Goal: Task Accomplishment & Management: Use online tool/utility

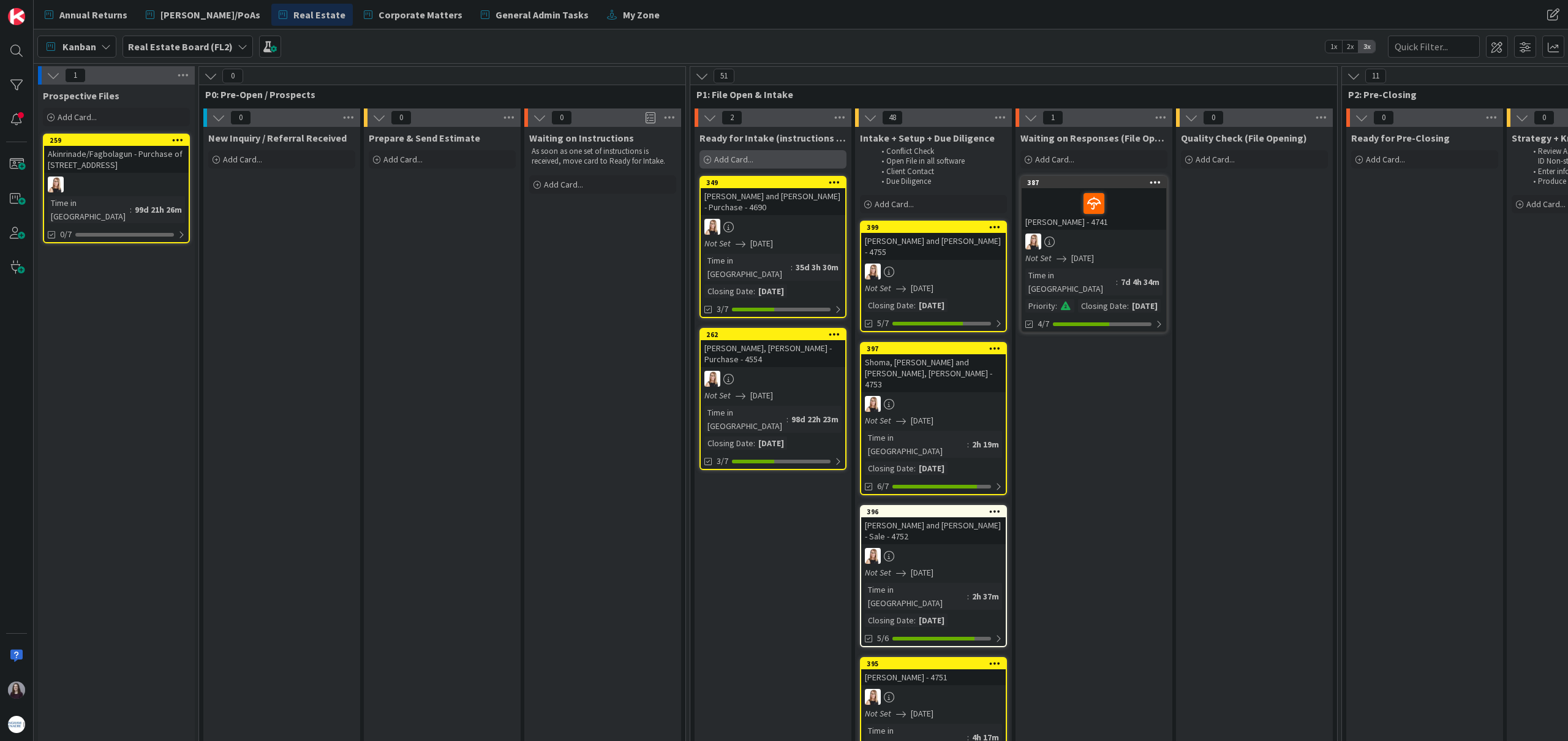
click at [767, 156] on div "Add Card..." at bounding box center [772, 160] width 147 height 19
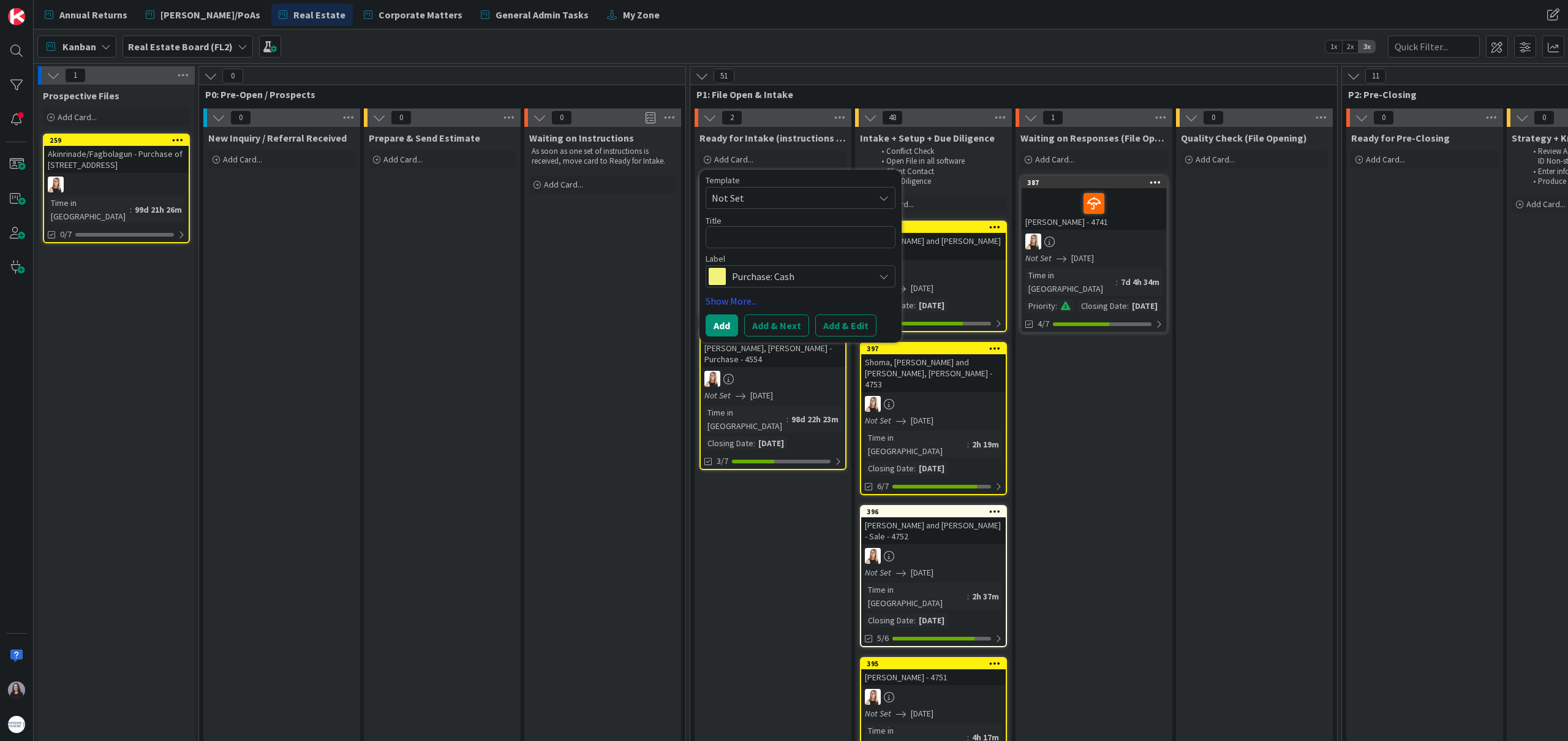
click at [798, 199] on span "Not Set" at bounding box center [788, 198] width 153 height 16
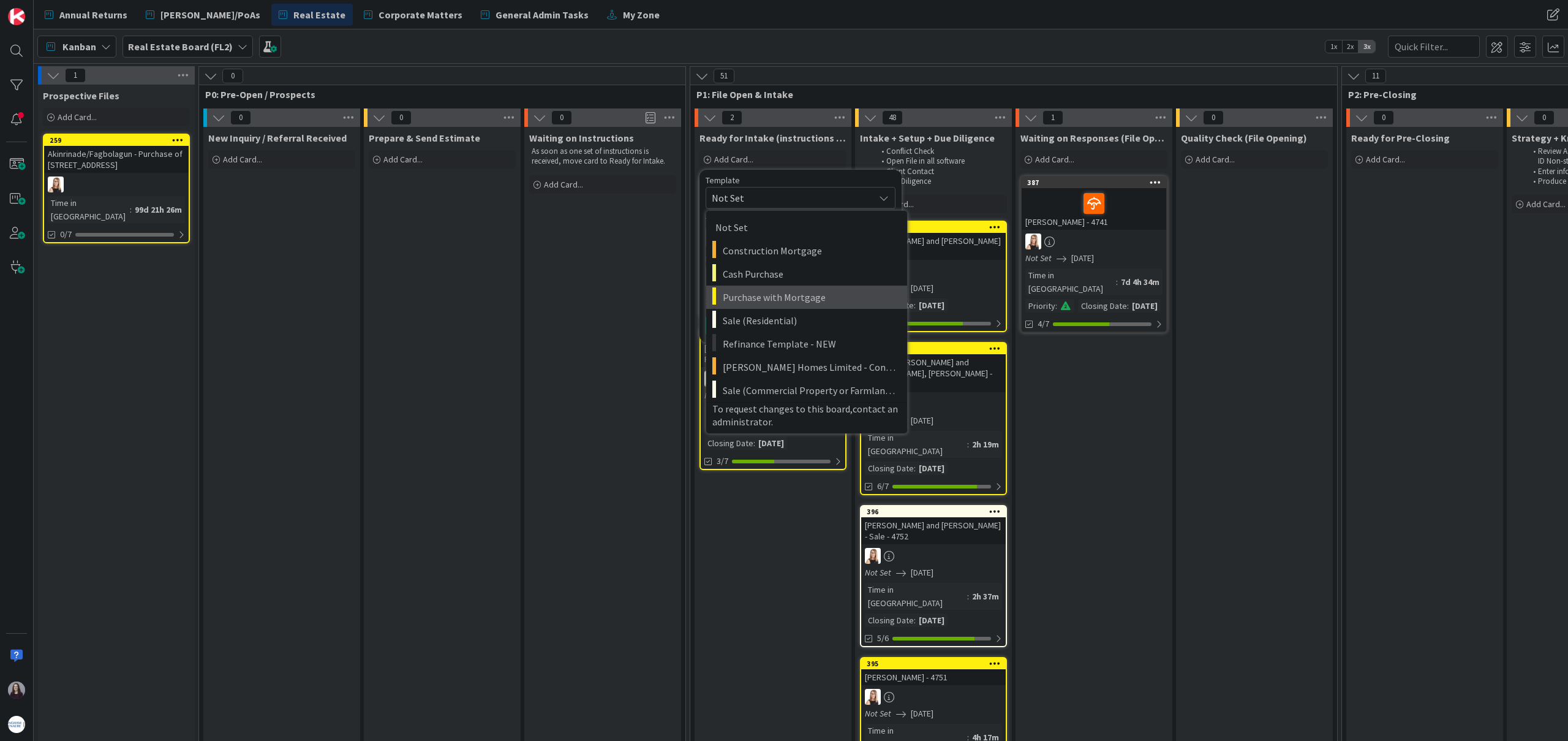
click at [796, 296] on span "Purchase with Mortgage" at bounding box center [810, 296] width 175 height 16
type textarea "x"
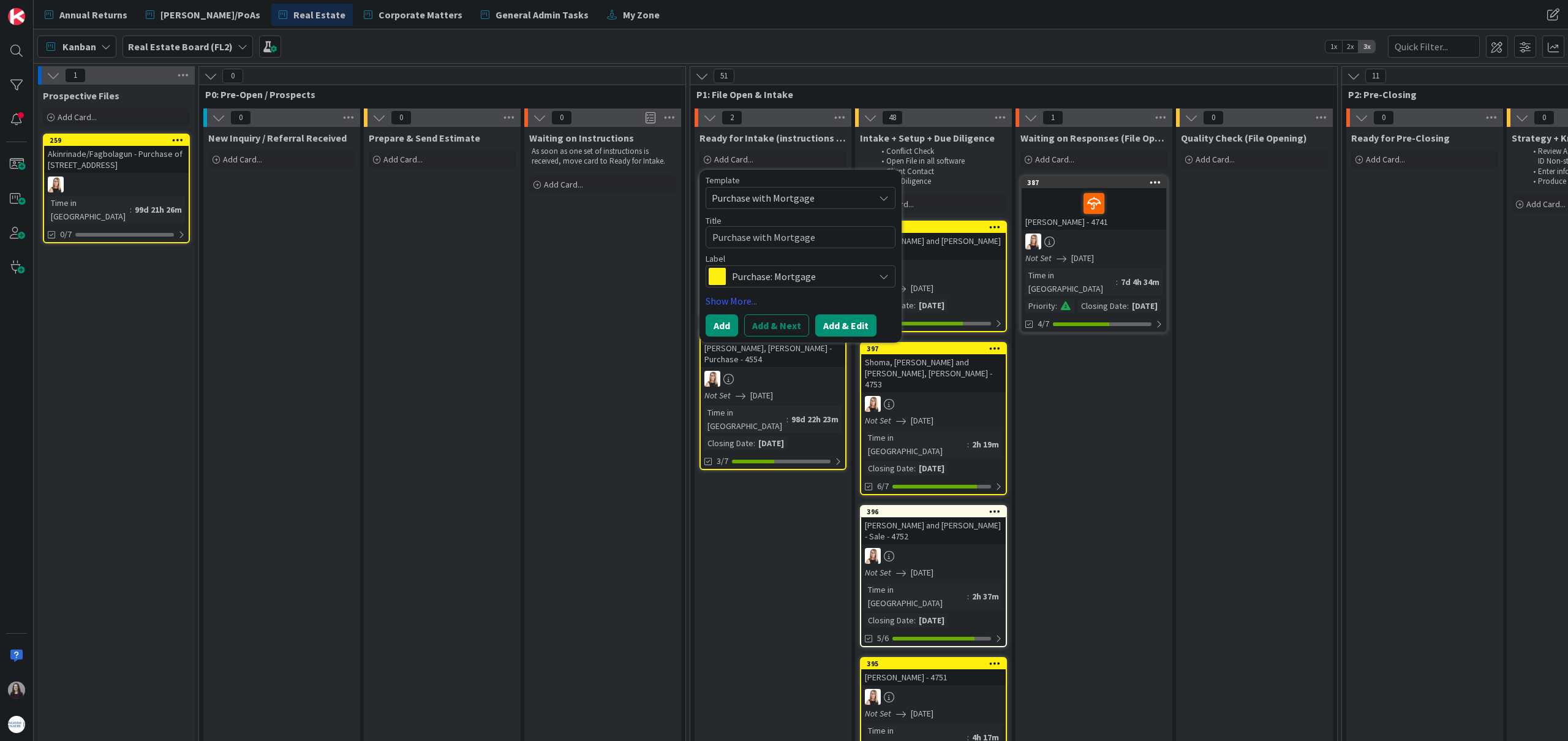
click at [847, 317] on button "Add & Edit" at bounding box center [846, 325] width 61 height 22
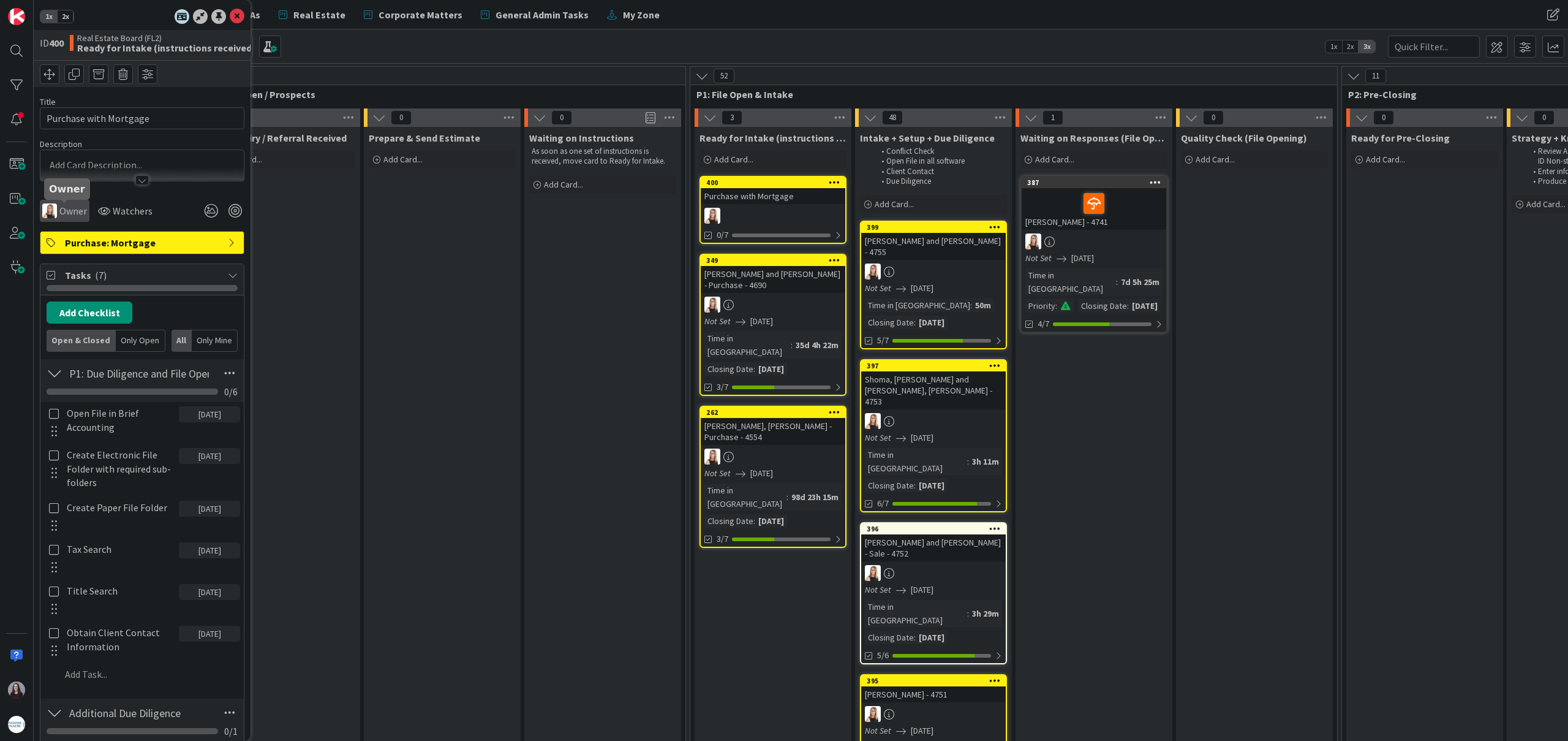
click at [76, 212] on span "Owner" at bounding box center [73, 211] width 28 height 15
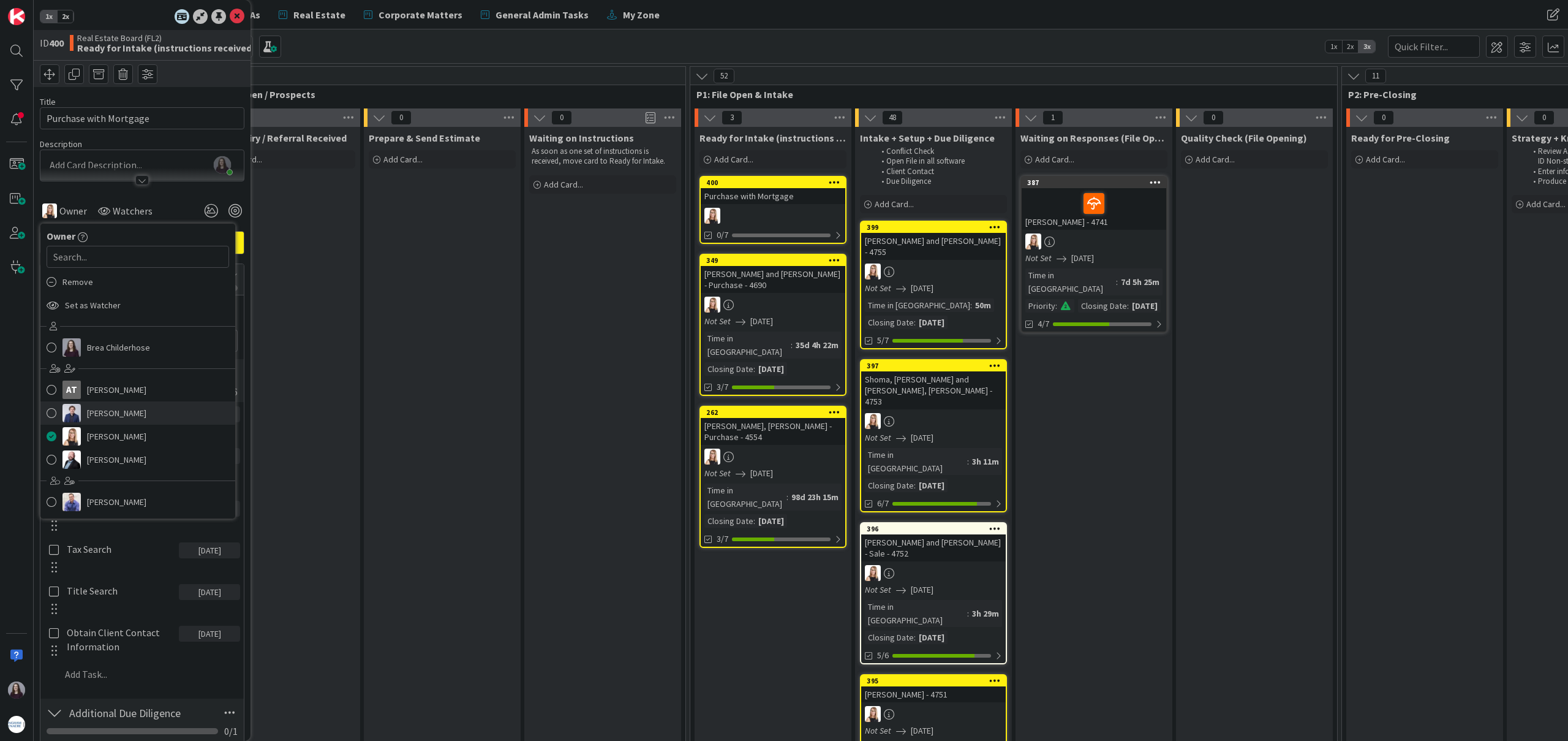
click at [125, 415] on span "[PERSON_NAME]" at bounding box center [117, 413] width 59 height 19
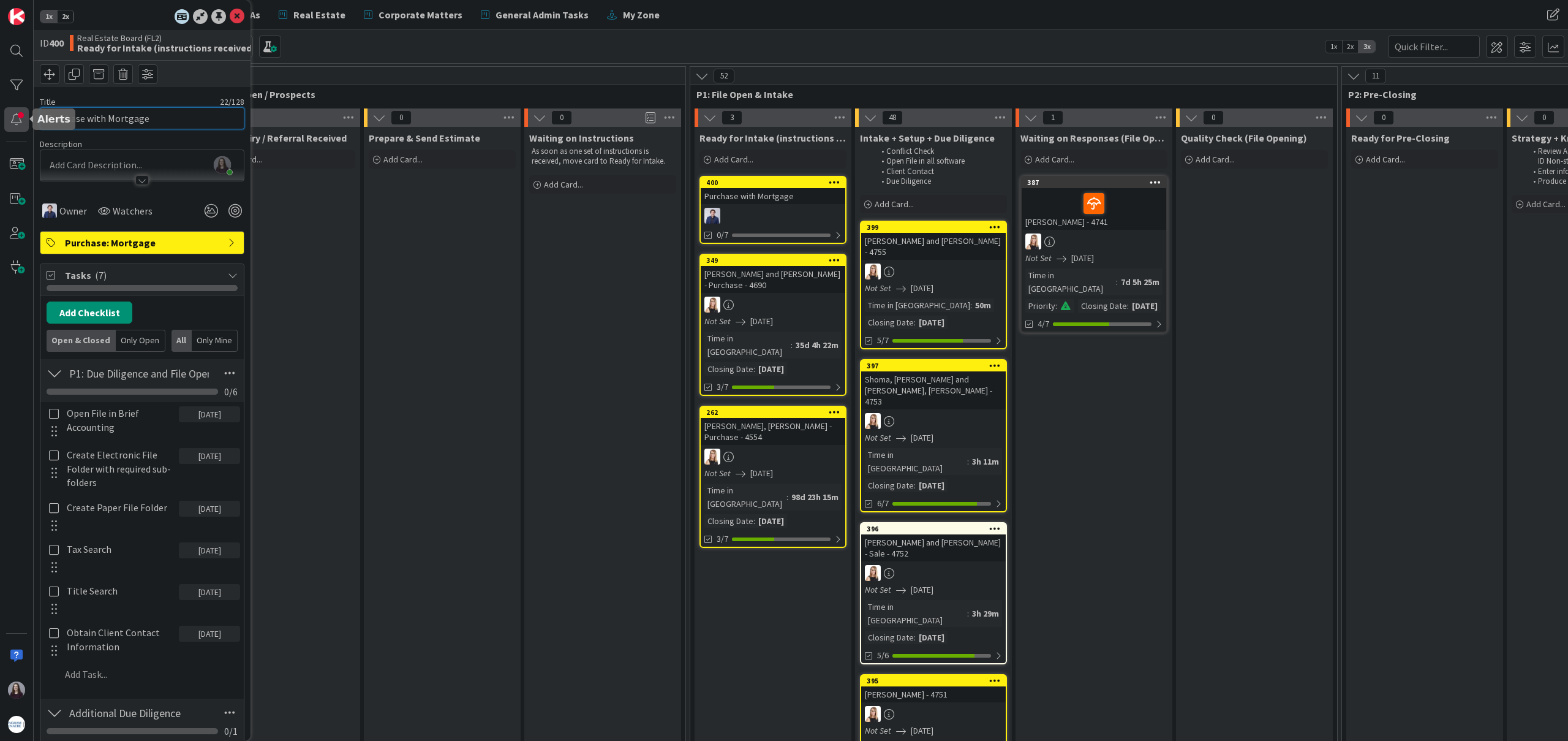
drag, startPoint x: 161, startPoint y: 118, endPoint x: 23, endPoint y: 119, distance: 138.0
click at [22, 120] on div "1x 2x ID 400 Real Estate Board (FL2) Ready for Intake (instructions received) T…" at bounding box center [17, 370] width 33 height 741
type input "P"
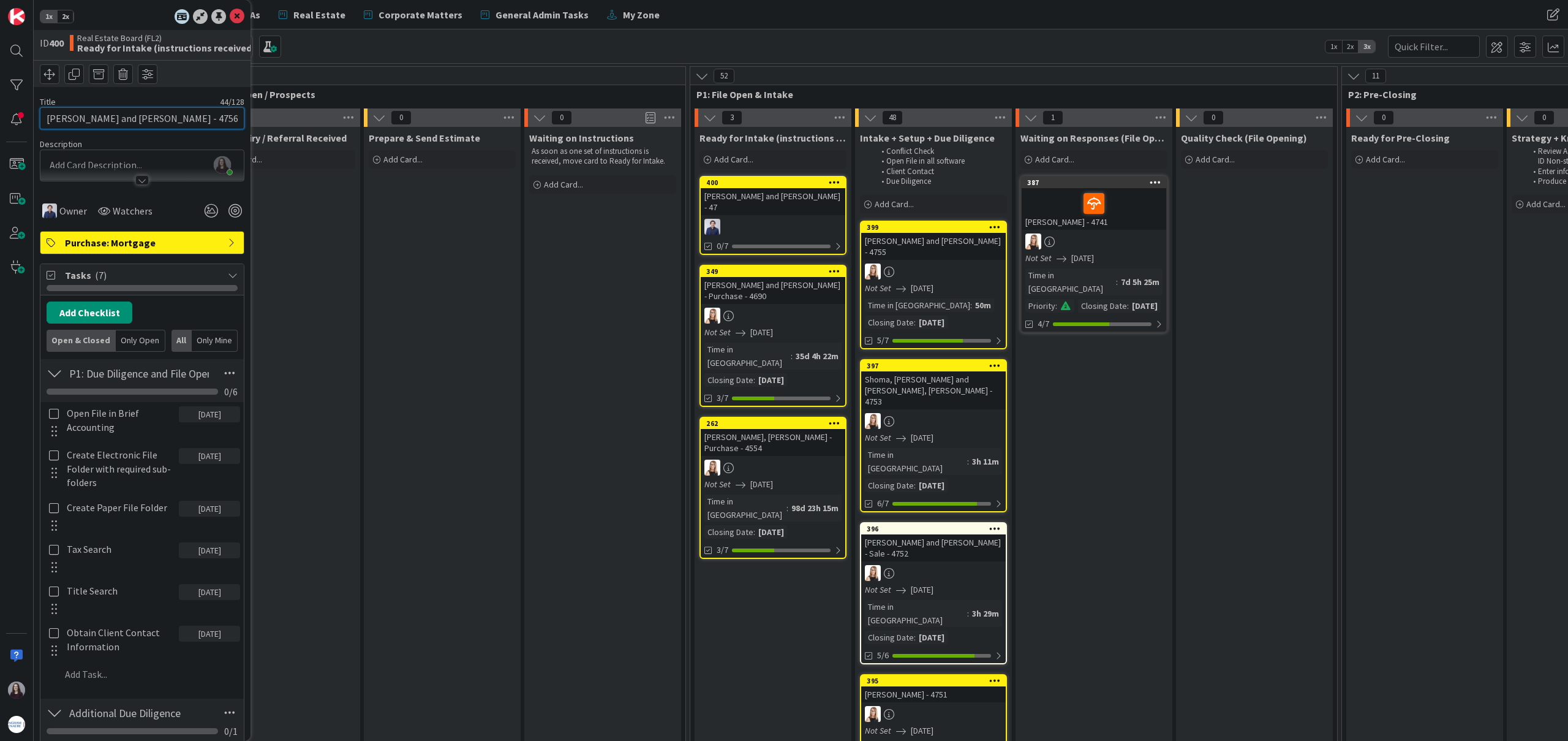
type input "[PERSON_NAME] and [PERSON_NAME] - 4756"
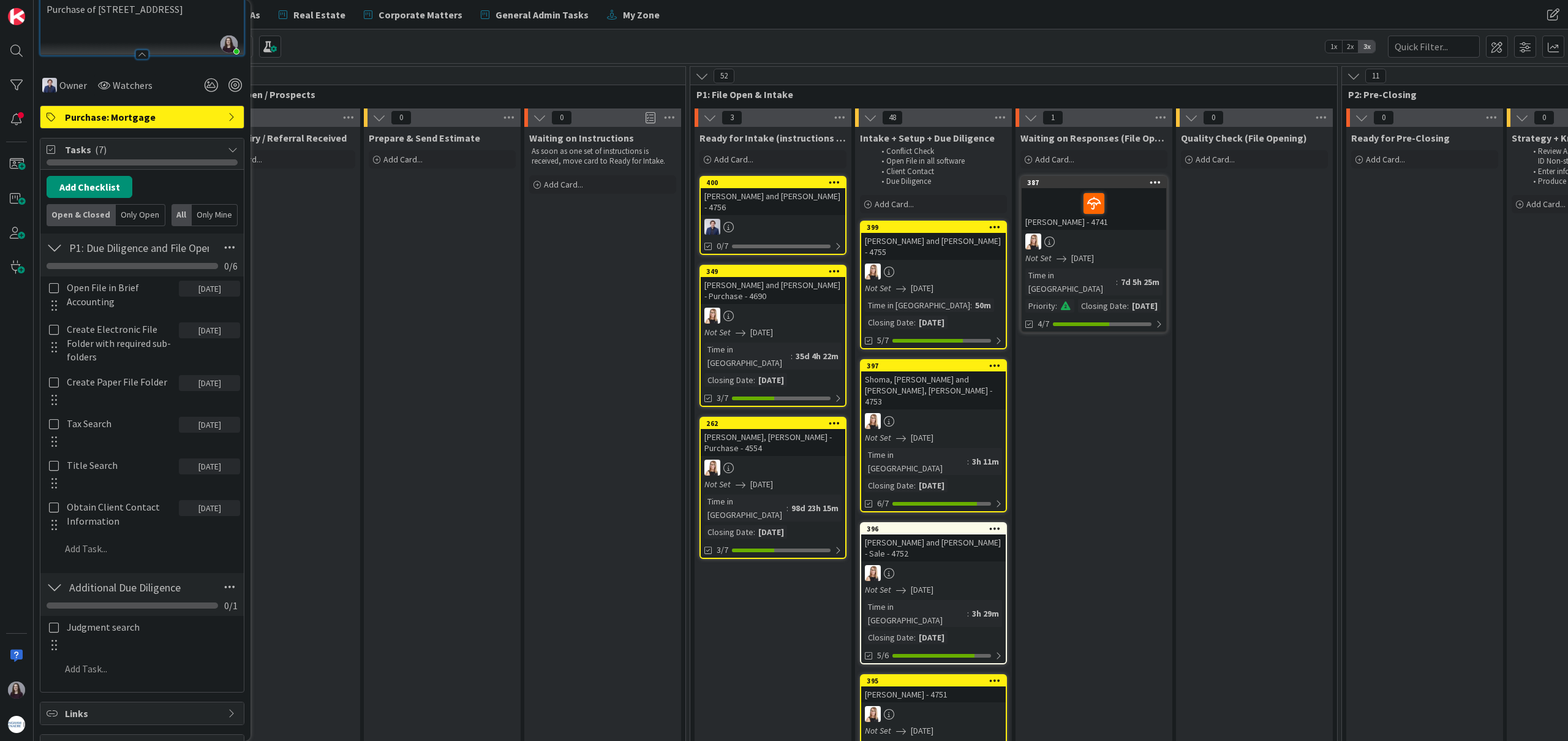
scroll to position [214, 0]
click at [55, 289] on div at bounding box center [53, 292] width 16 height 38
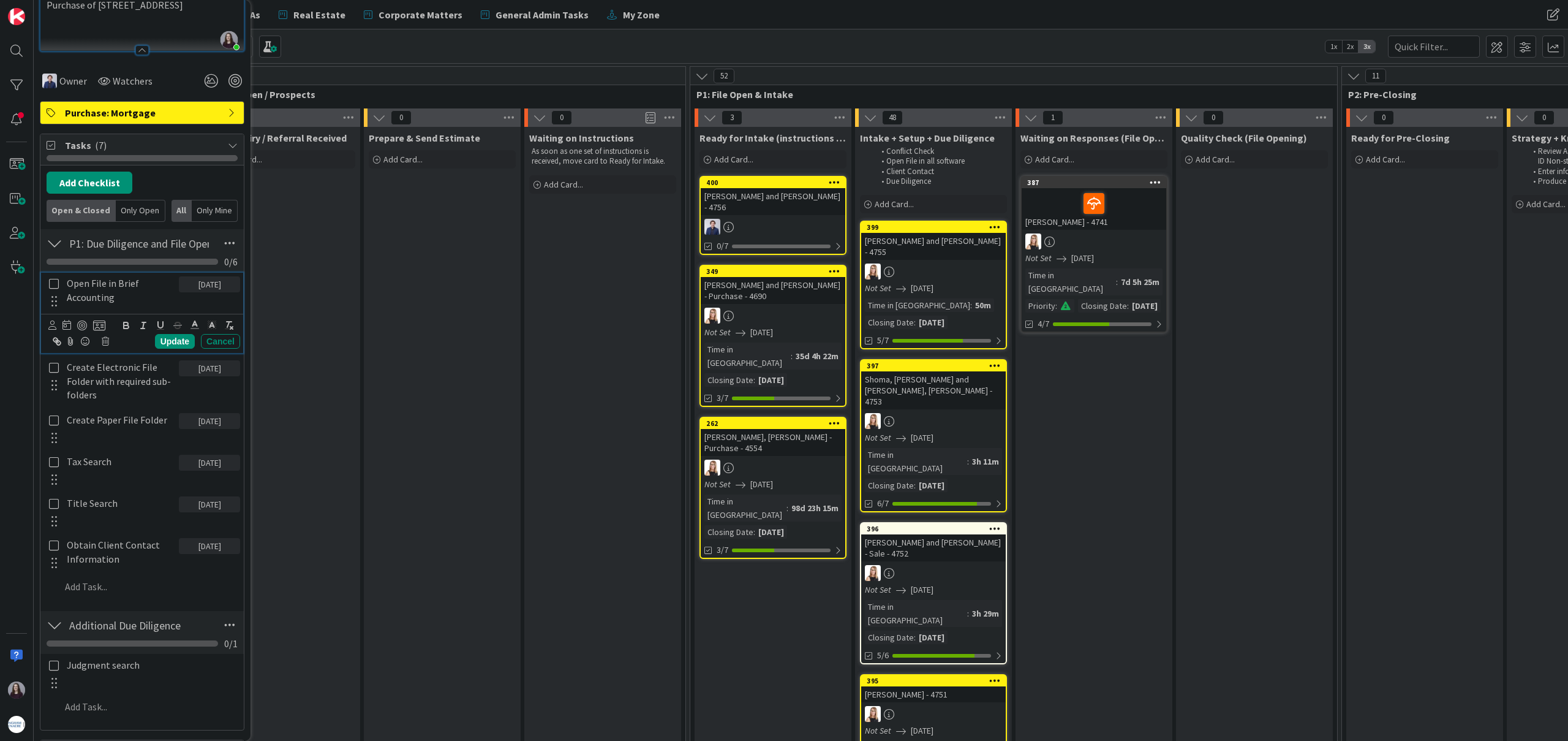
click at [55, 286] on icon at bounding box center [54, 284] width 10 height 11
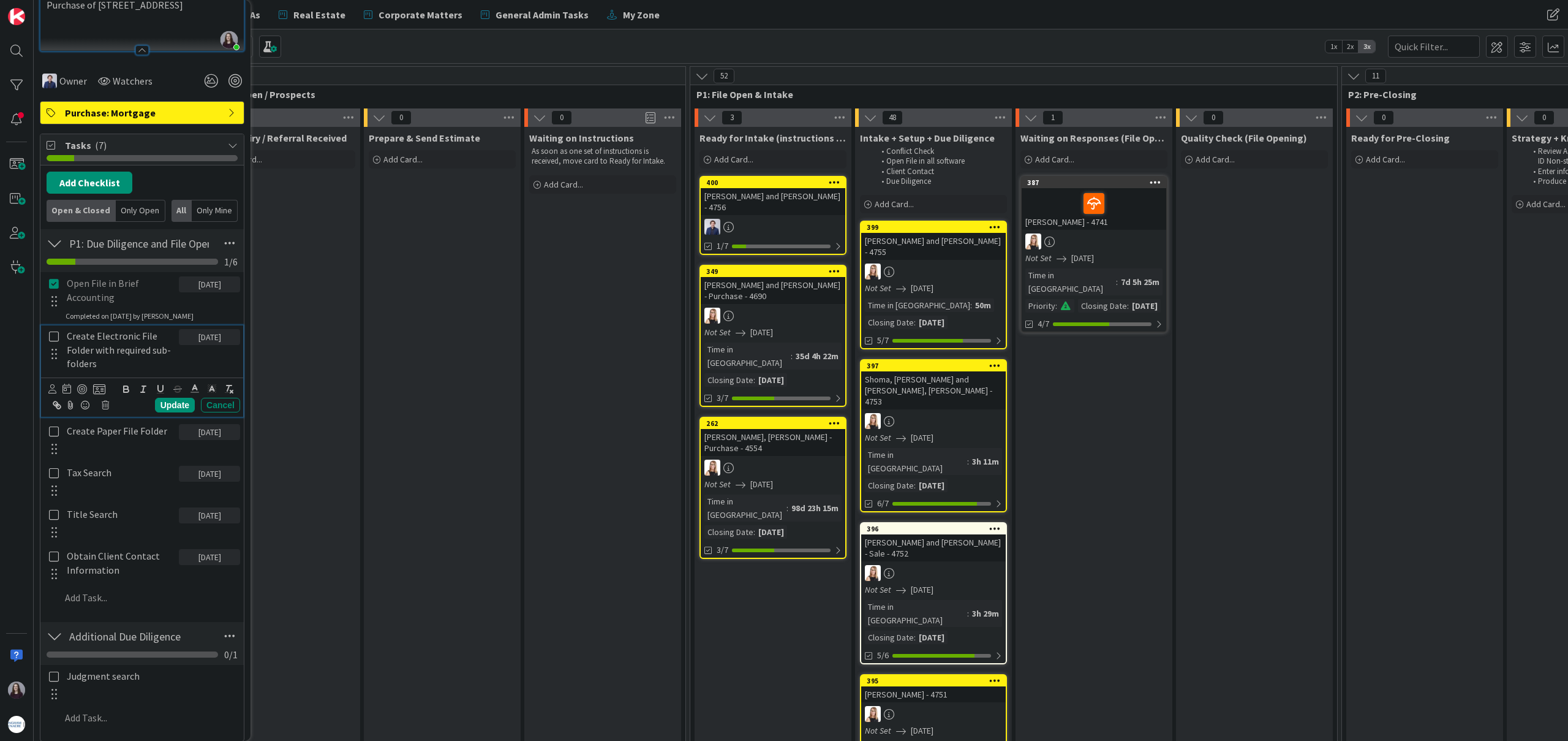
click at [55, 338] on icon at bounding box center [54, 336] width 10 height 11
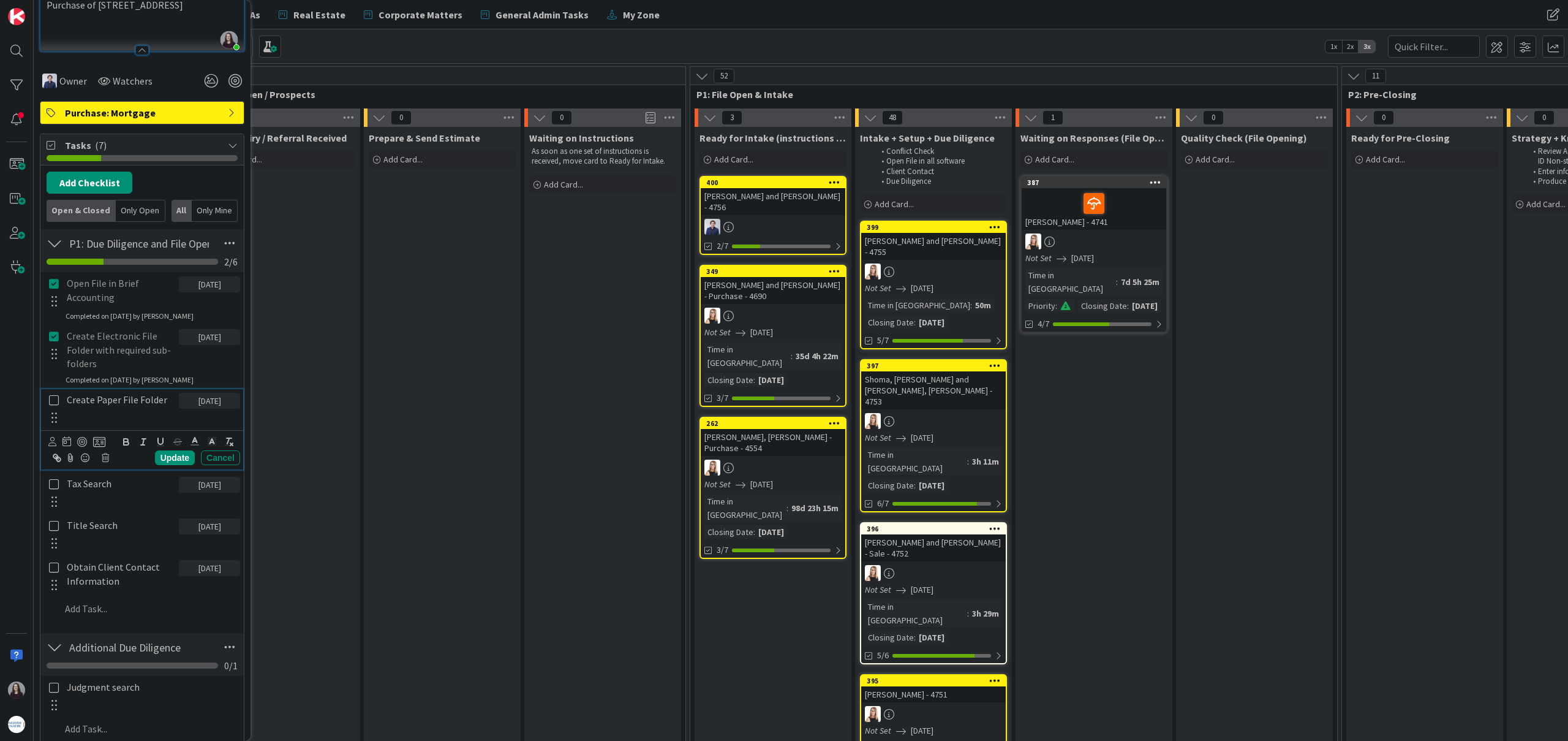
click at [53, 406] on icon at bounding box center [54, 400] width 10 height 11
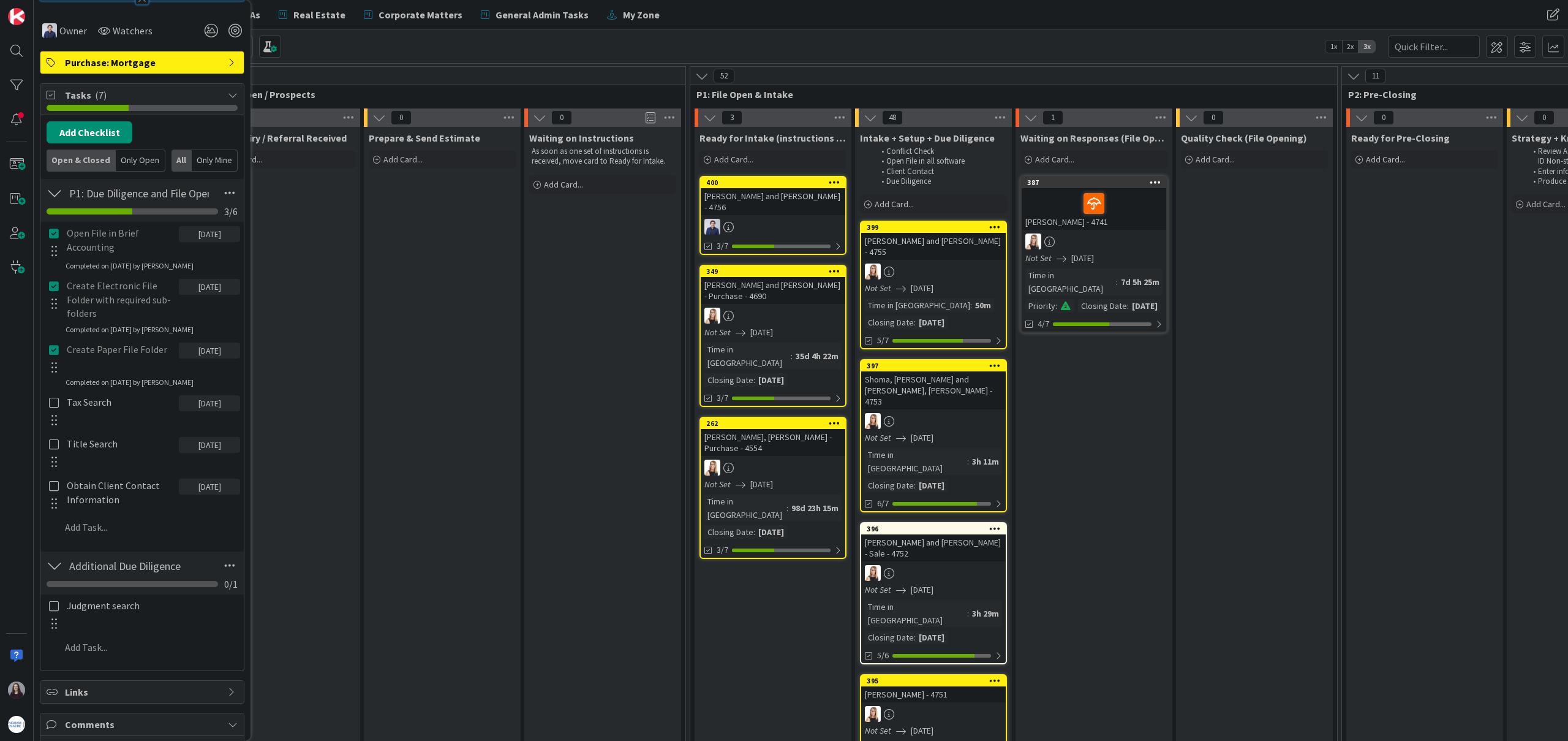
scroll to position [266, 0]
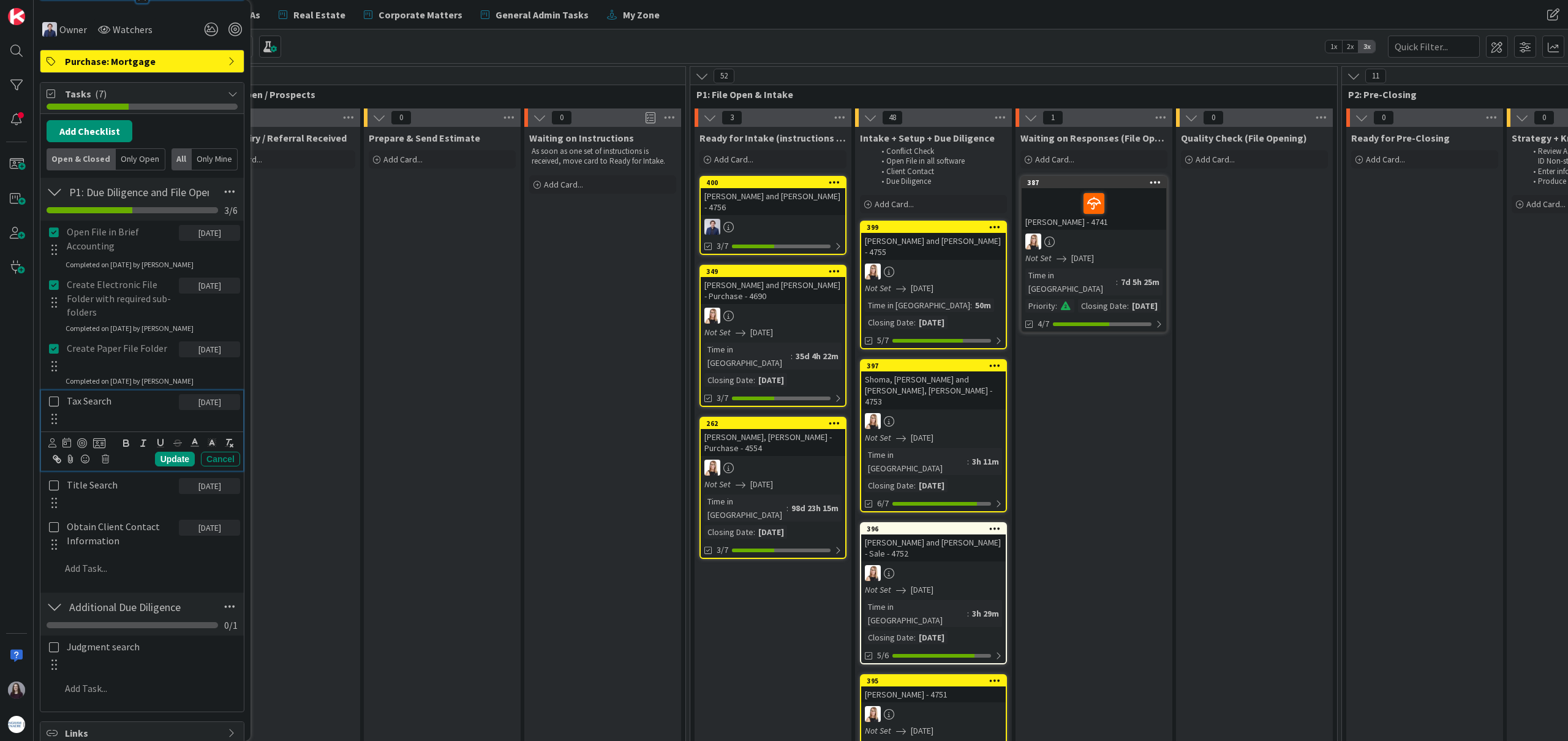
click at [53, 399] on icon at bounding box center [54, 401] width 10 height 11
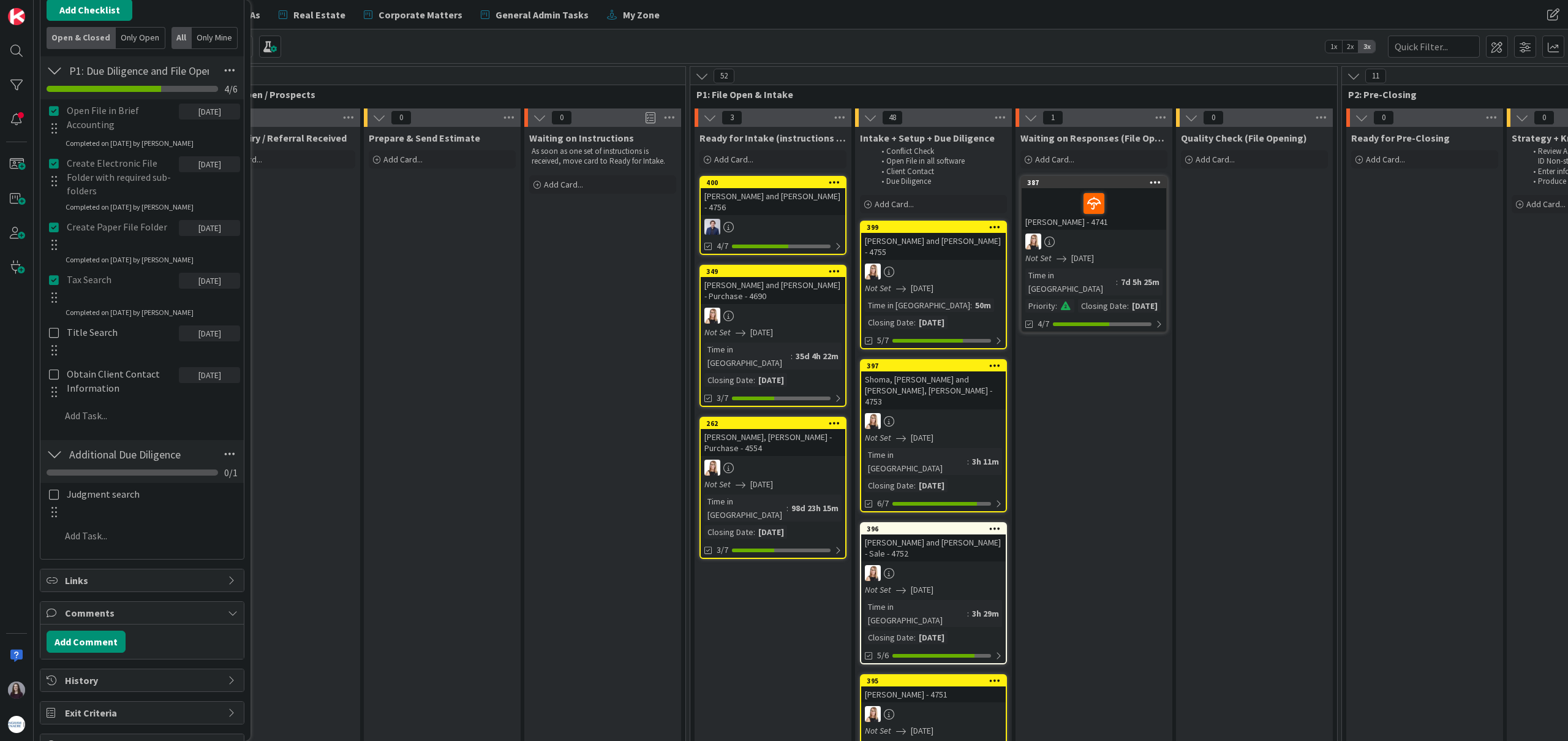
scroll to position [390, 0]
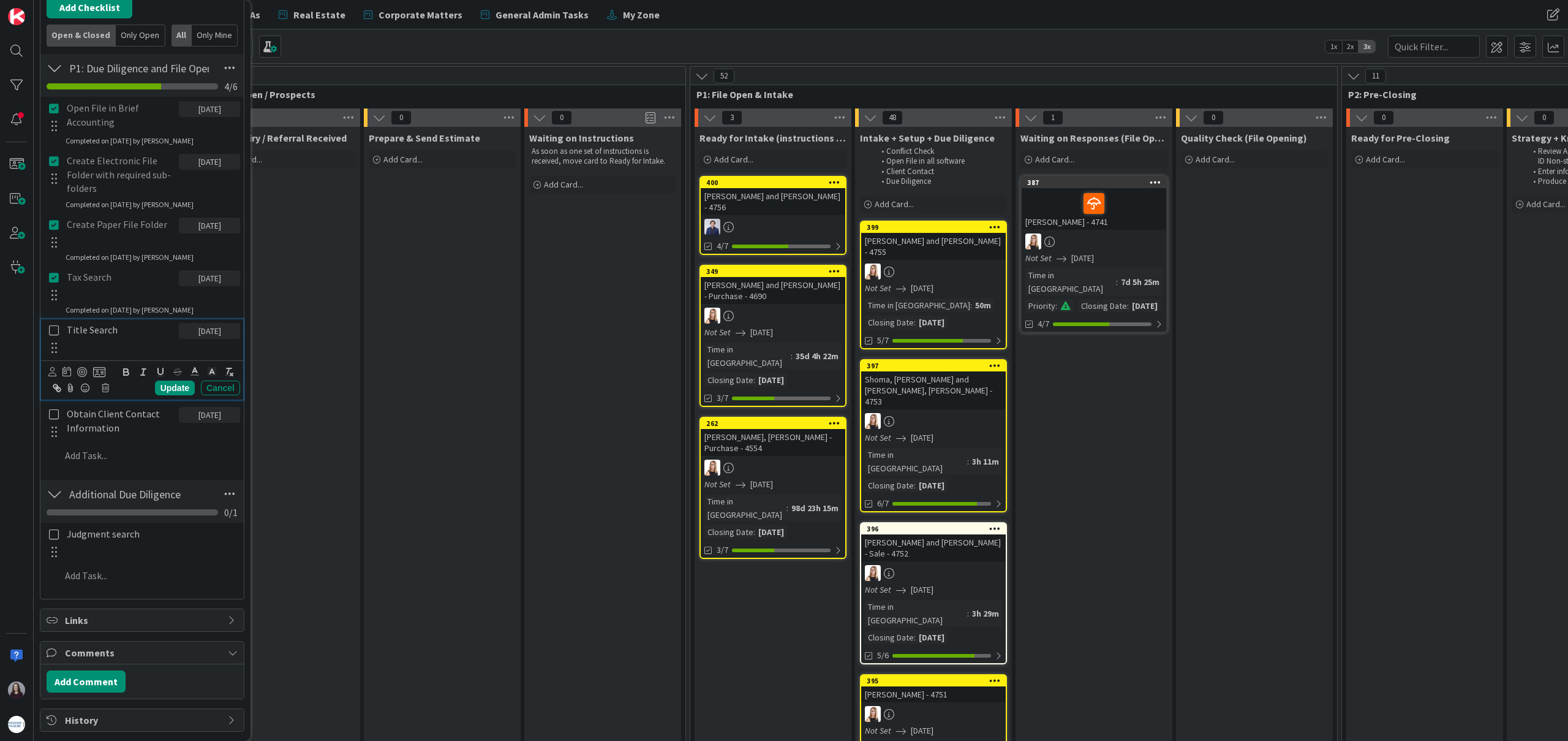
click at [54, 329] on icon at bounding box center [54, 331] width 10 height 11
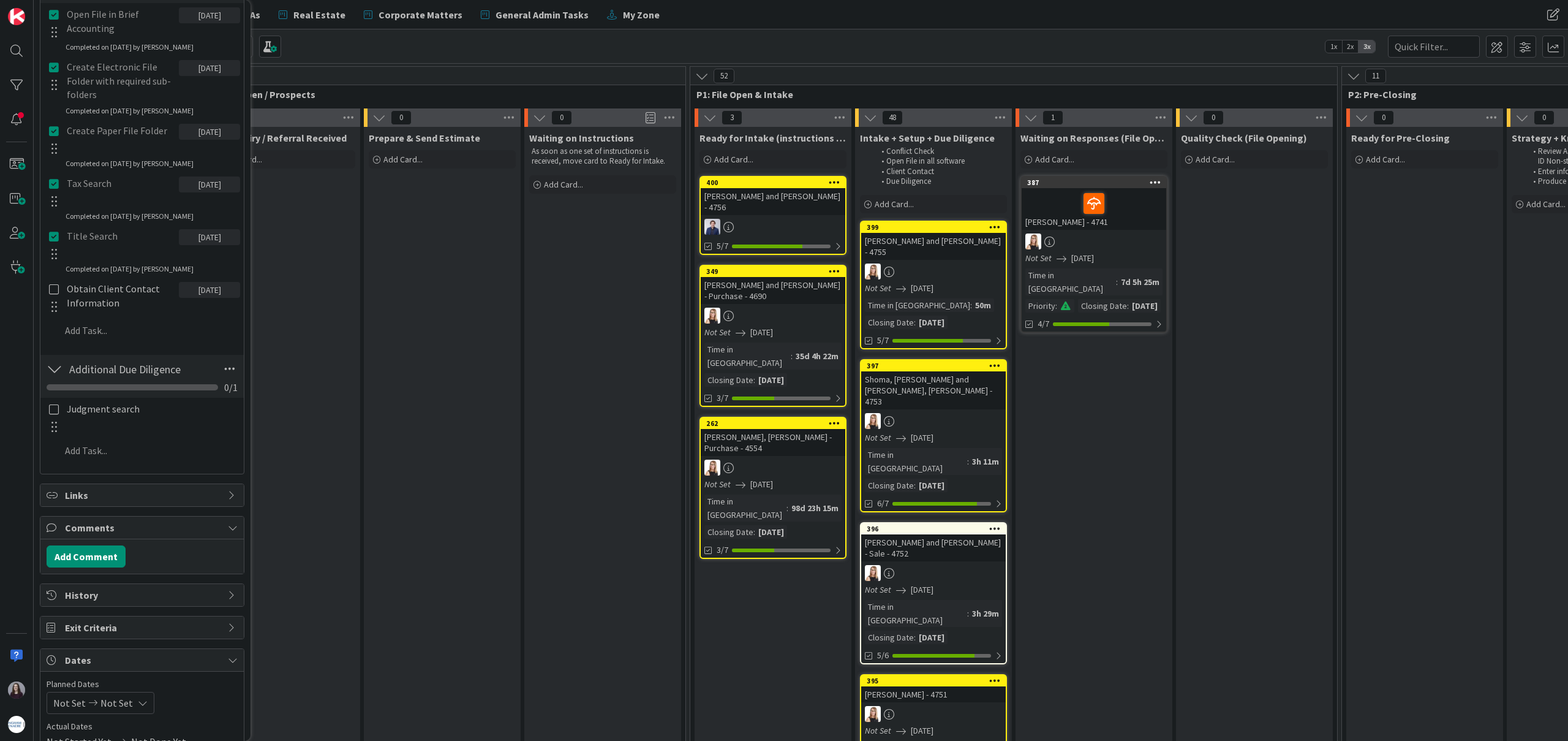
scroll to position [490, 0]
click at [58, 403] on div at bounding box center [53, 410] width 16 height 38
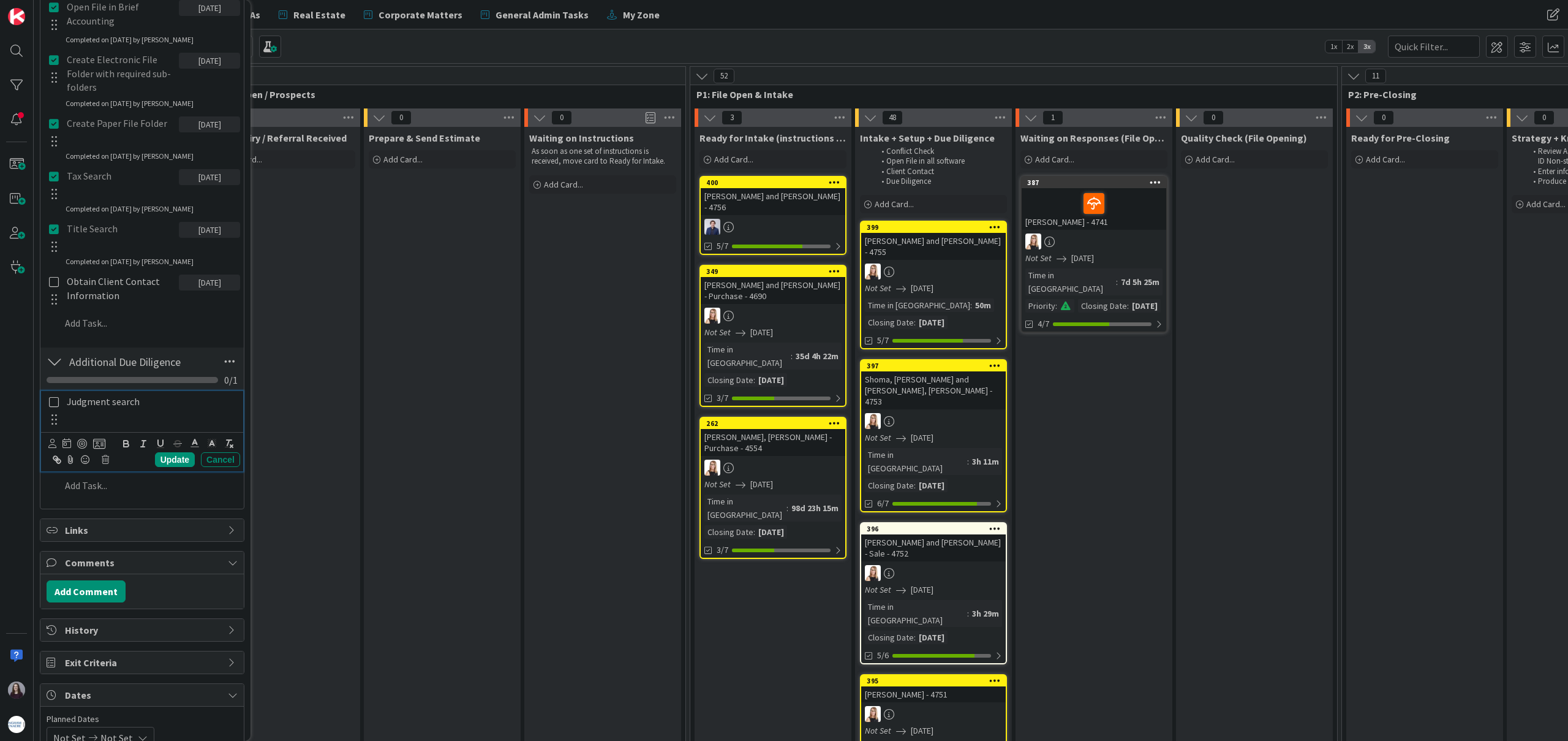
click at [53, 403] on icon at bounding box center [54, 402] width 10 height 11
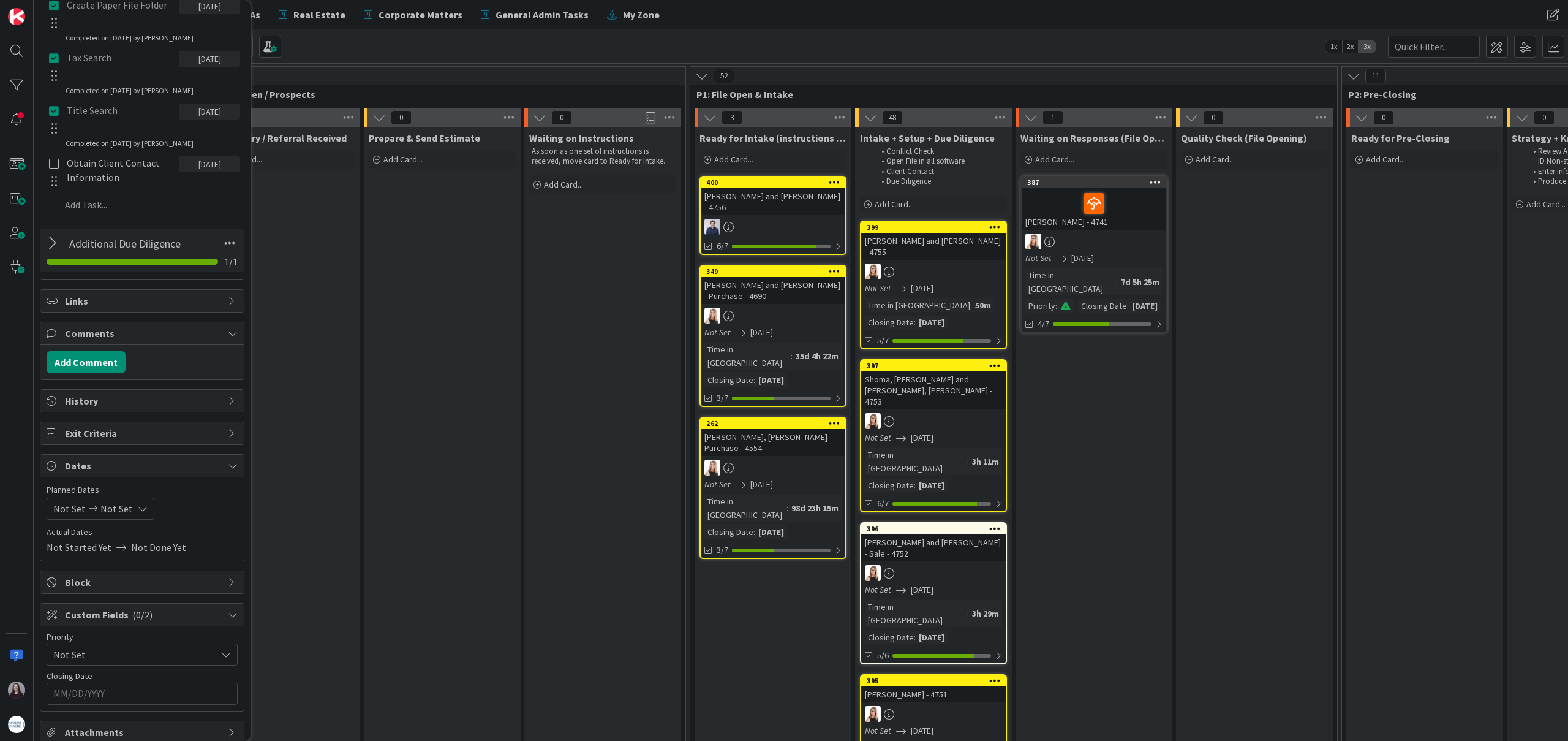
scroll to position [687, 0]
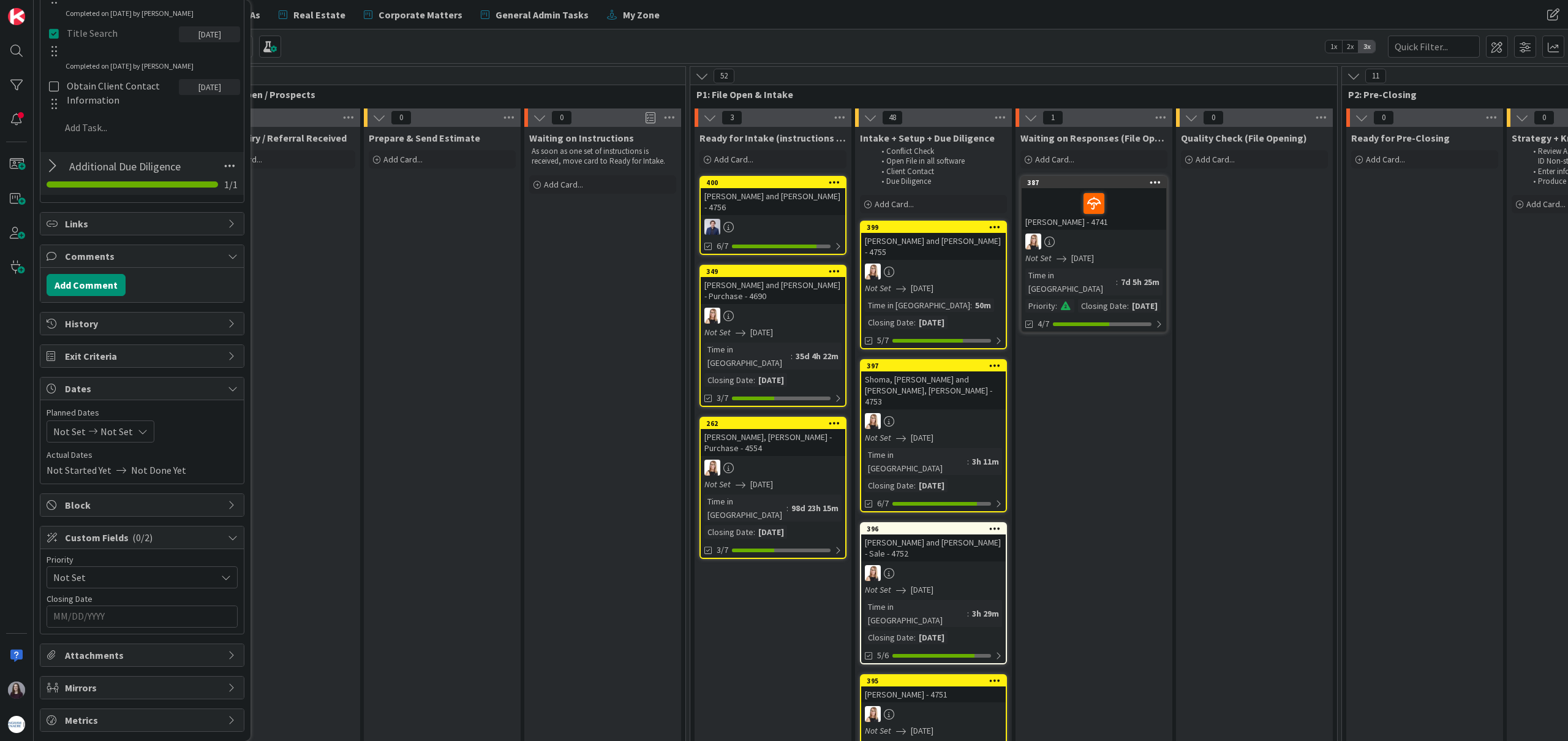
click at [132, 438] on div "Not Set Not Set" at bounding box center [100, 432] width 108 height 22
click at [185, 580] on td "26" at bounding box center [192, 583] width 24 height 23
type input "[DATE]"
click at [186, 582] on td "26" at bounding box center [192, 583] width 24 height 23
type input "[DATE]"
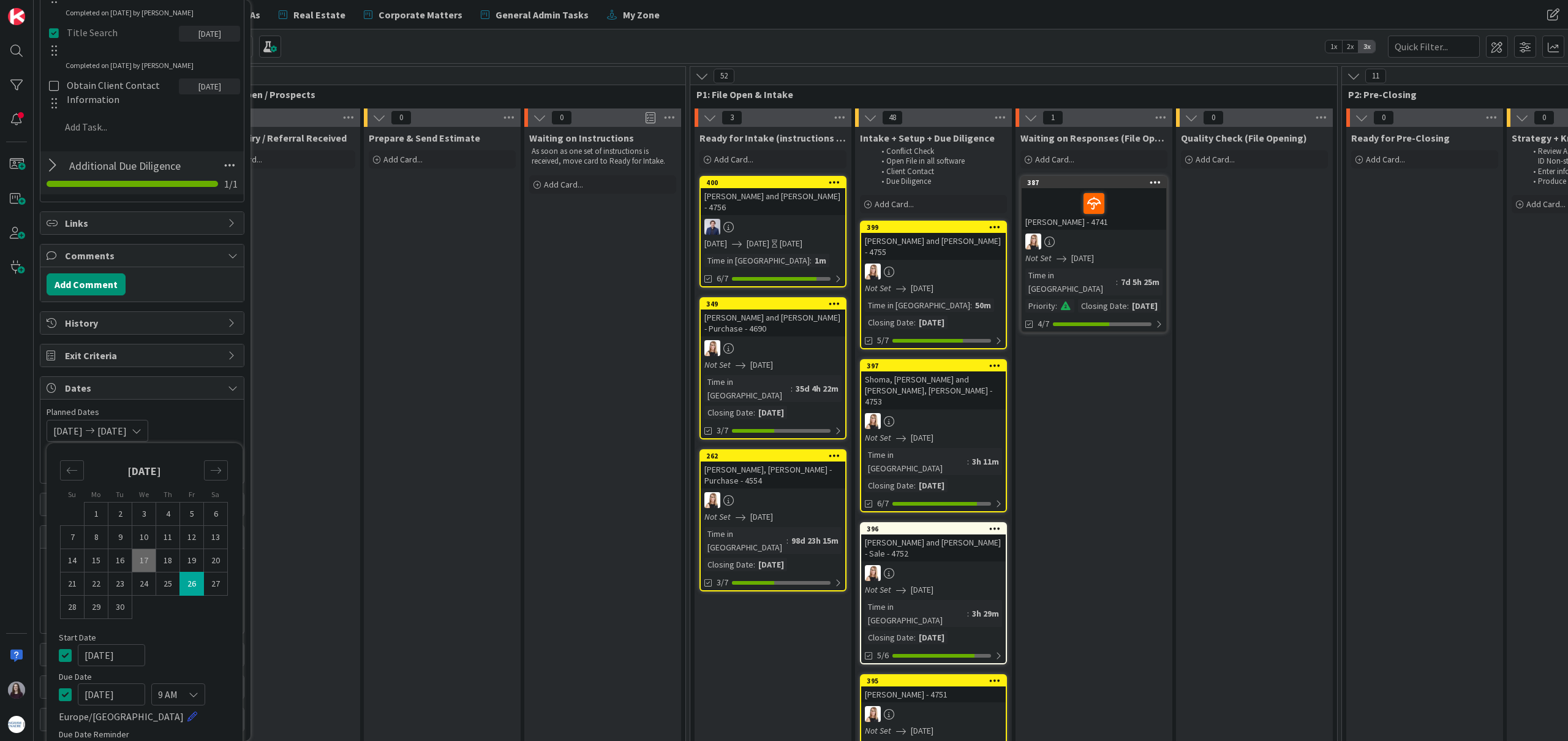
click at [63, 652] on icon at bounding box center [65, 655] width 13 height 15
click at [198, 415] on span "Planned Dates" at bounding box center [142, 412] width 191 height 13
click at [170, 616] on input "MM/DD/YYYY" at bounding box center [141, 616] width 177 height 20
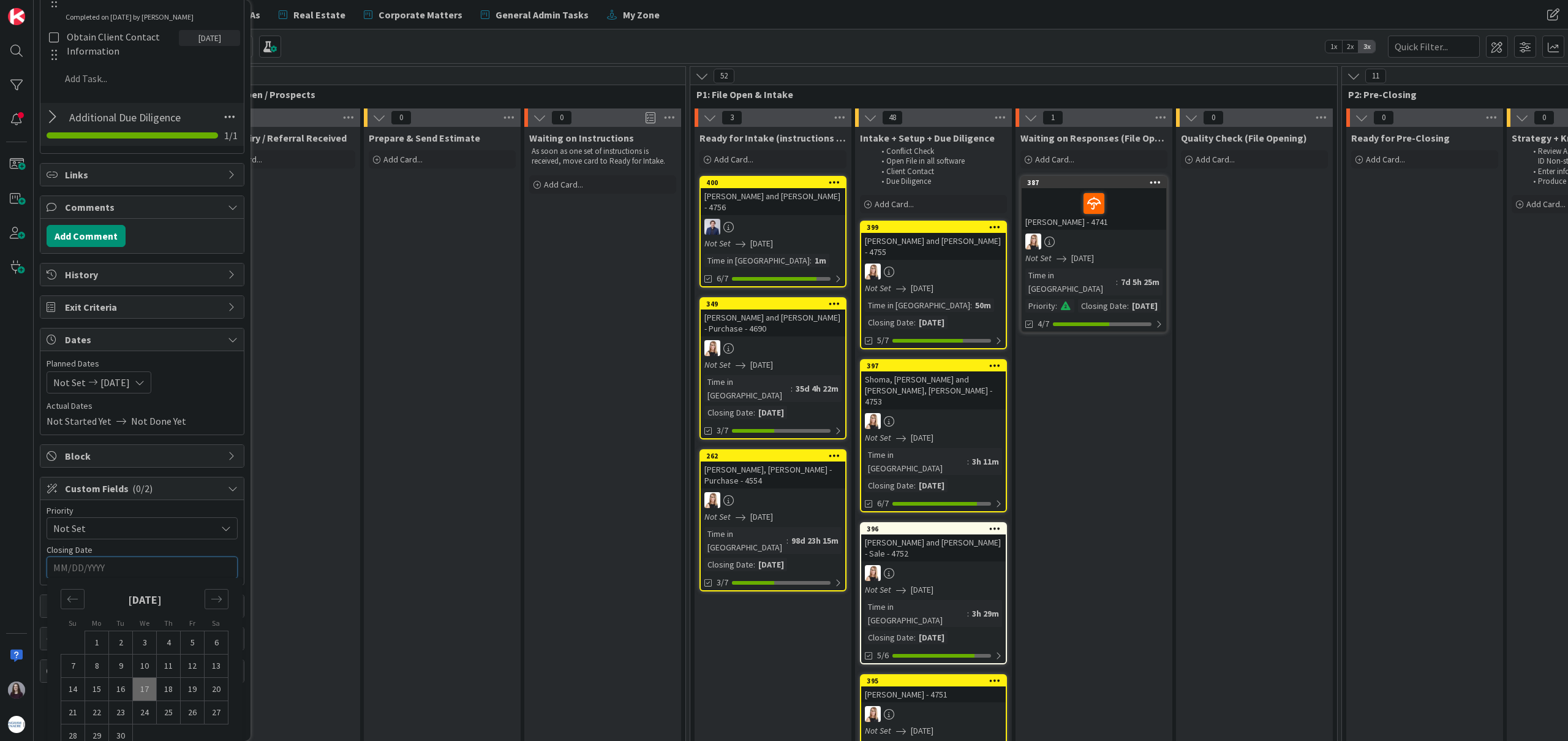
scroll to position [757, 0]
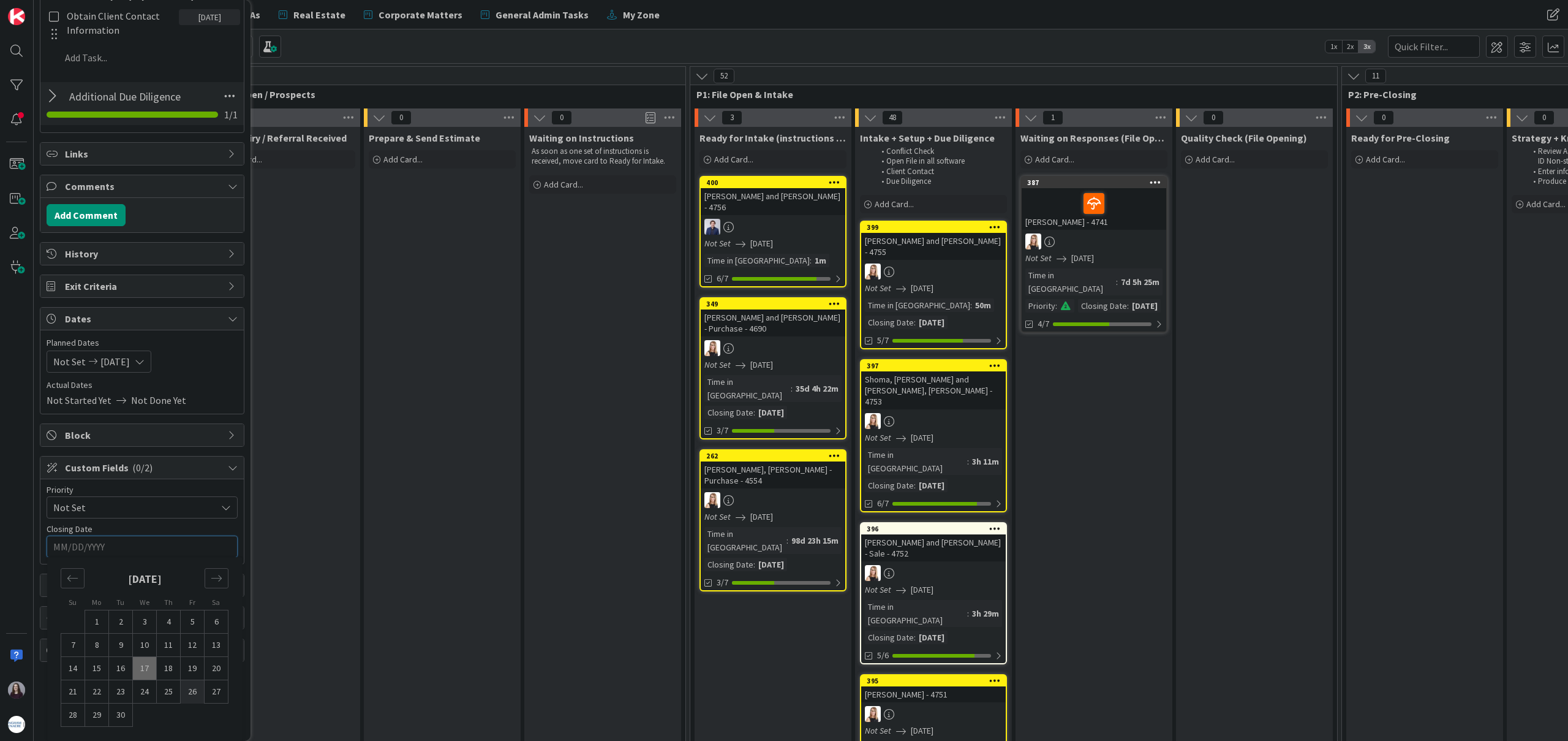
click at [187, 694] on td "26" at bounding box center [193, 691] width 24 height 23
type input "[DATE]"
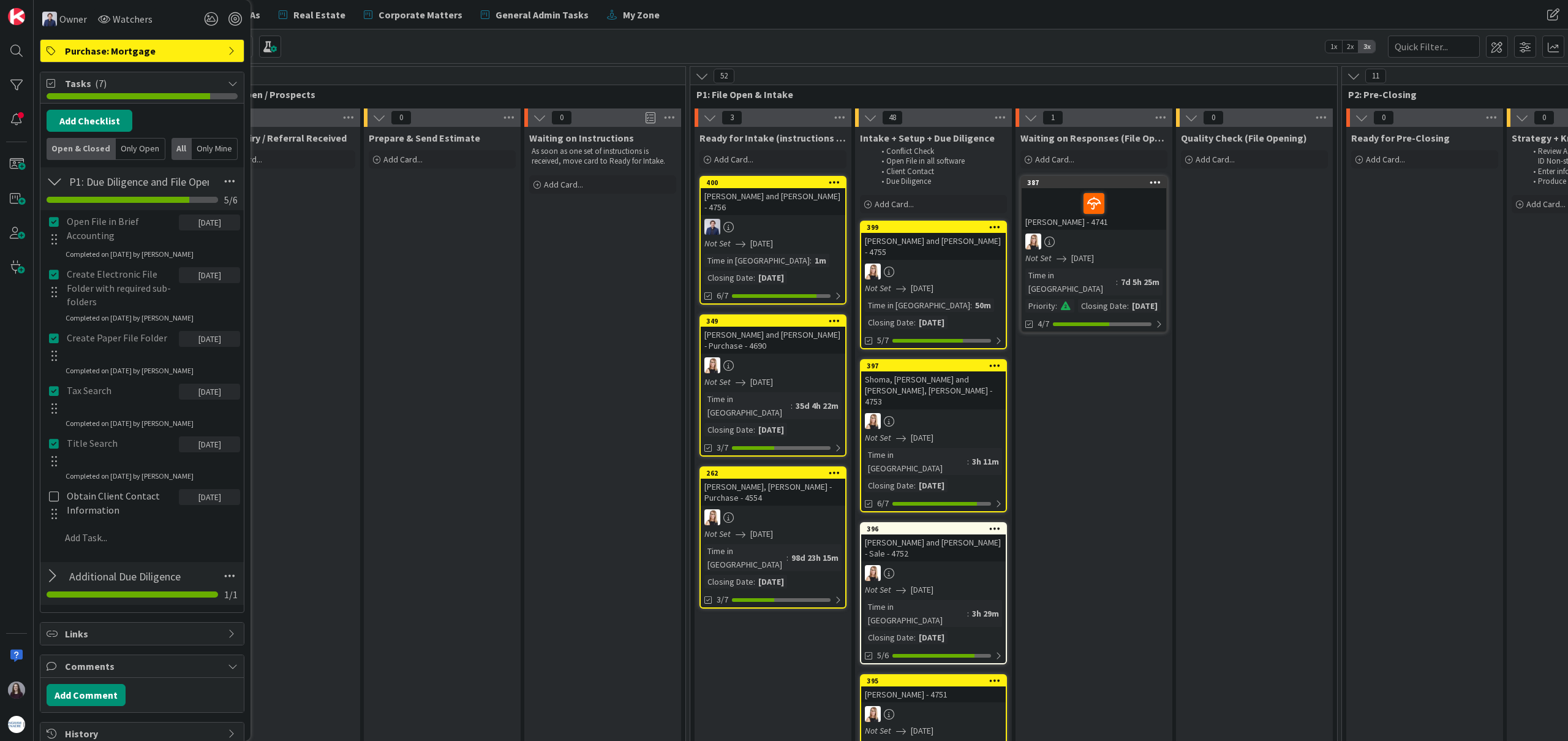
scroll to position [0, 0]
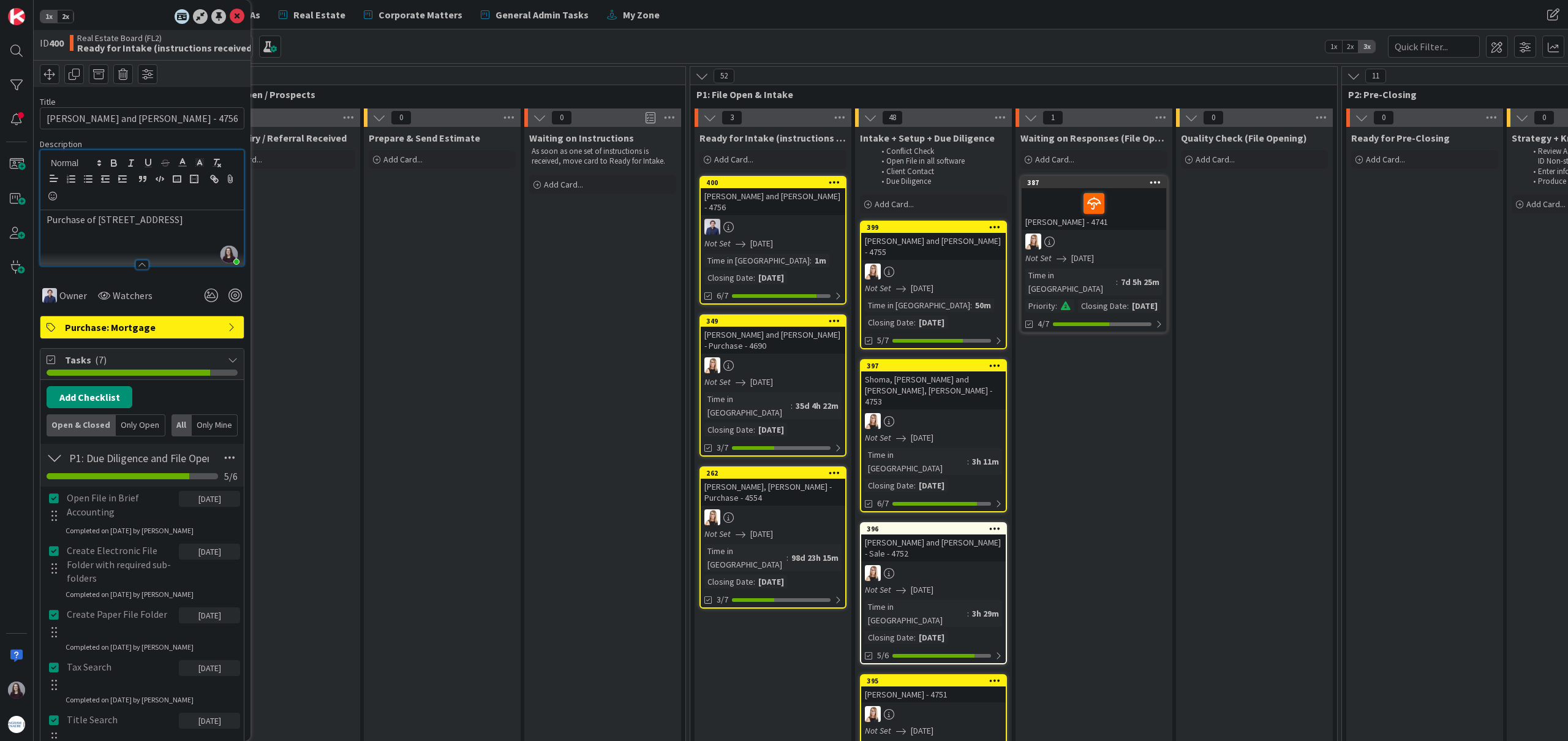
click at [228, 14] on div "1x 2x" at bounding box center [142, 17] width 204 height 15
click at [234, 15] on icon at bounding box center [237, 17] width 15 height 15
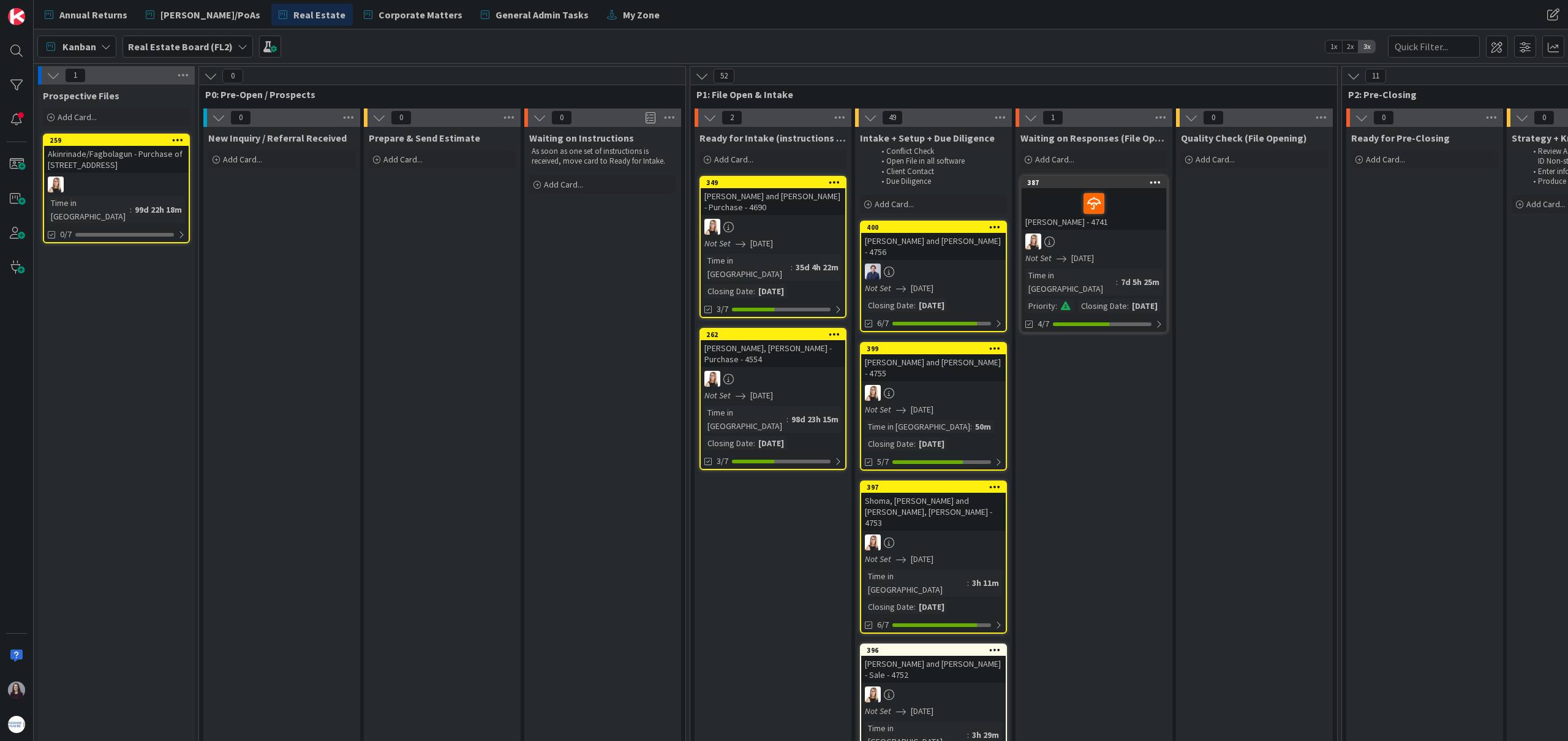
drag, startPoint x: 785, startPoint y: 182, endPoint x: 869, endPoint y: 4, distance: 196.8
